Goal: Information Seeking & Learning: Learn about a topic

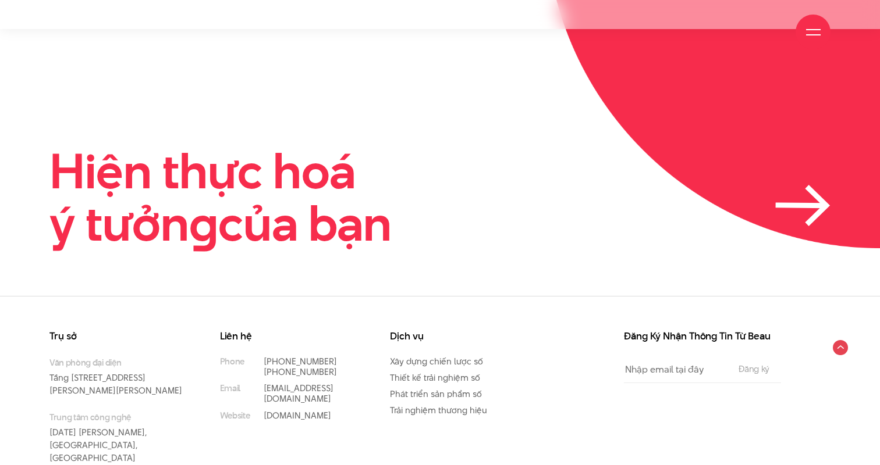
scroll to position [2740, 0]
click at [786, 186] on icon at bounding box center [802, 206] width 55 height 41
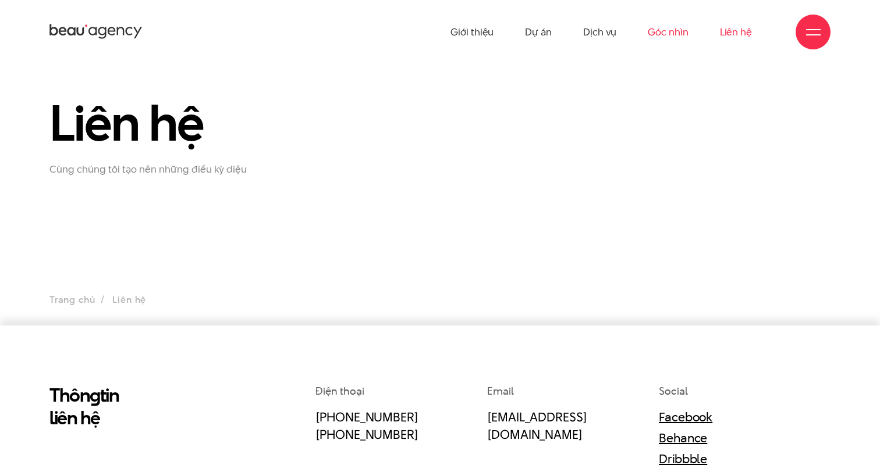
click at [663, 38] on link "Góc nhìn" at bounding box center [667, 32] width 40 height 64
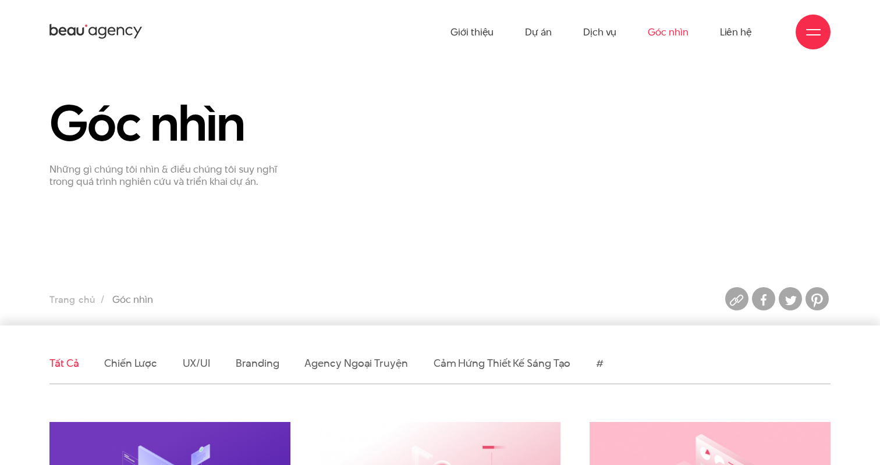
click at [807, 36] on div at bounding box center [813, 32] width 15 height 15
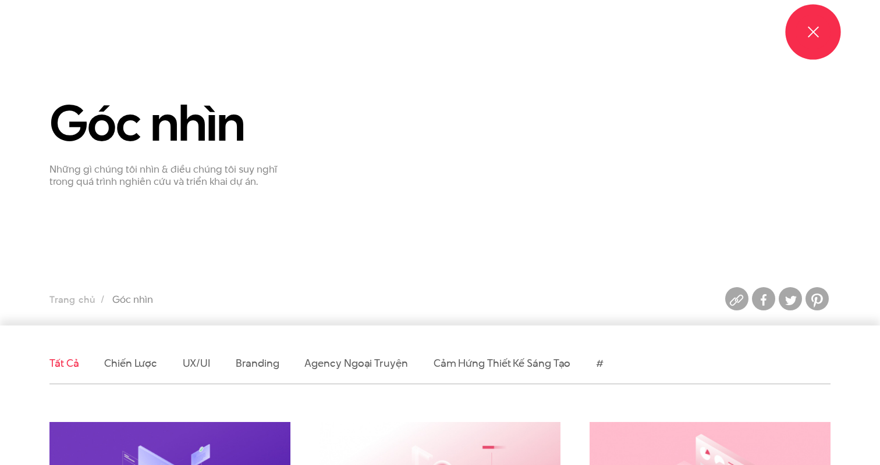
click at [813, 35] on div at bounding box center [813, 32] width 15 height 15
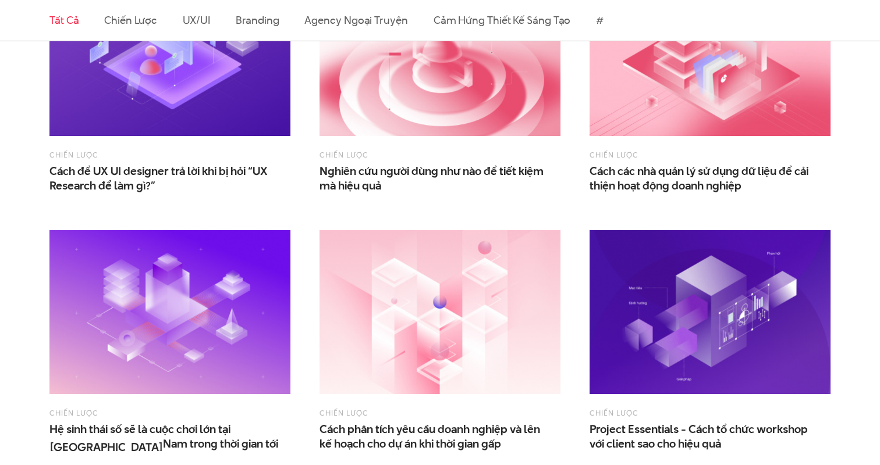
scroll to position [317, 0]
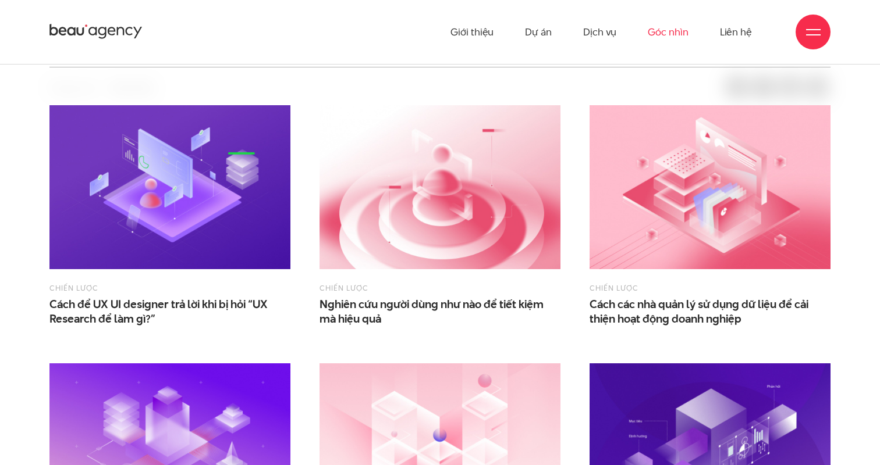
click at [812, 91] on div "Chiến lược Cách các nhà quản lý sử dụng dữ liệu để cải thiện hoạt động doanh ng…" at bounding box center [710, 220] width 270 height 259
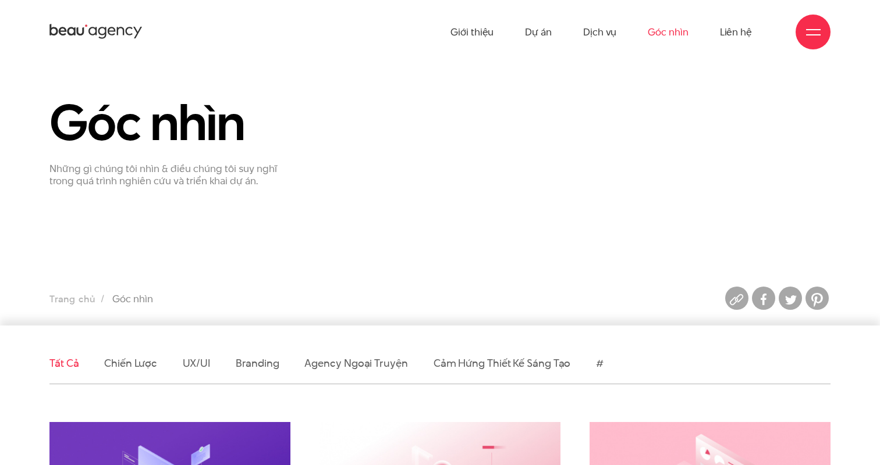
scroll to position [0, 0]
click at [639, 151] on div "Góc nhìn Những gì chúng tôi nhìn & điều chúng tôi suy nghĩ trong quá trình nghi…" at bounding box center [440, 142] width 798 height 92
